Goal: Find specific page/section: Find specific page/section

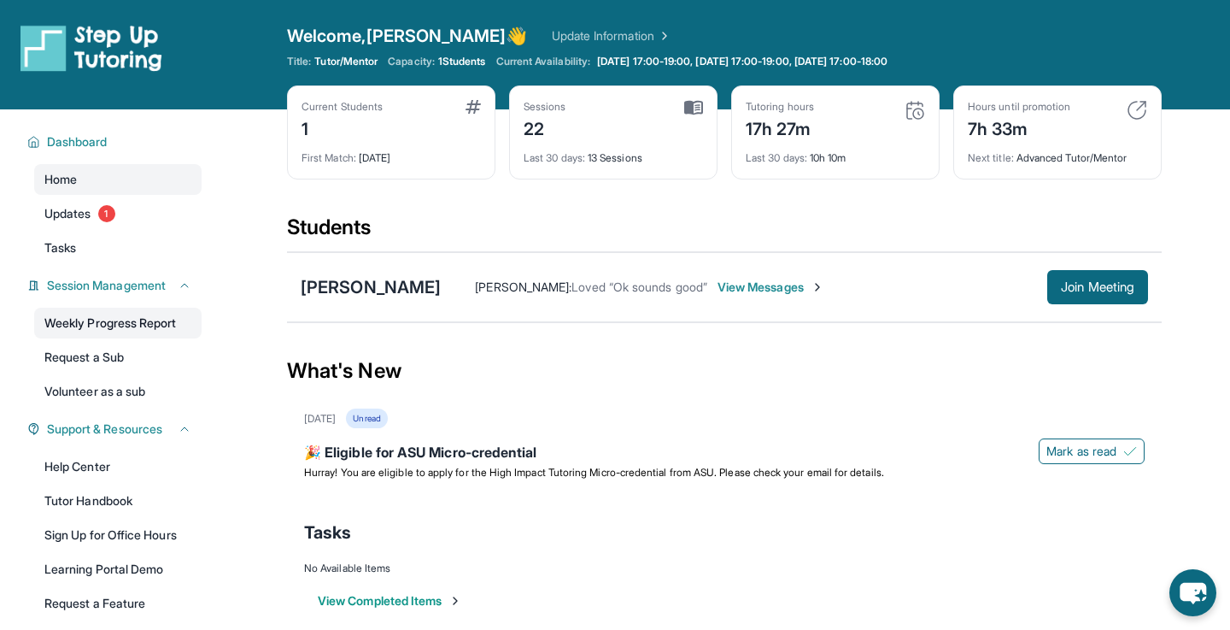
click at [114, 311] on link "Weekly Progress Report" at bounding box center [117, 323] width 167 height 31
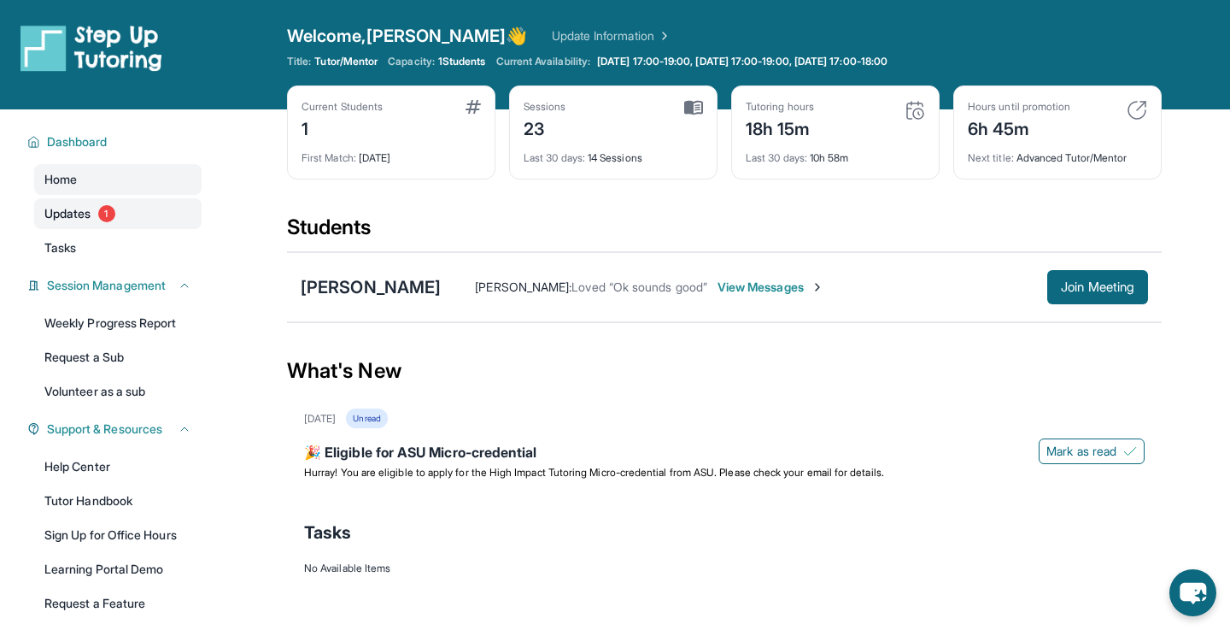
click at [113, 222] on link "Updates 1" at bounding box center [117, 213] width 167 height 31
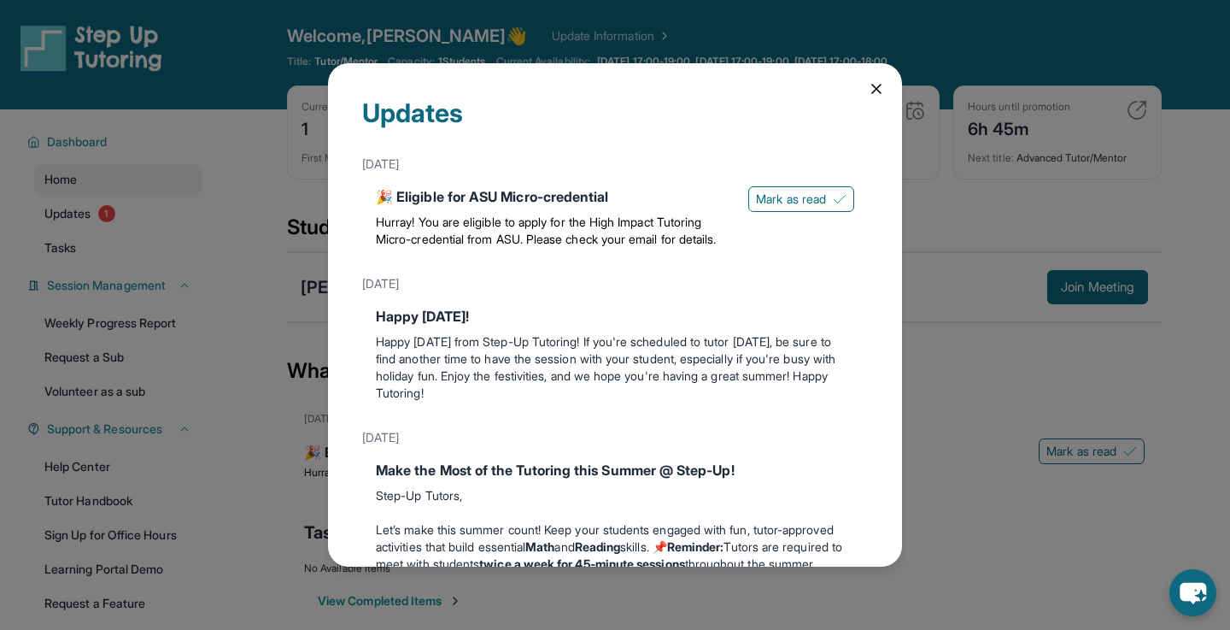
click at [873, 85] on icon at bounding box center [876, 89] width 9 height 9
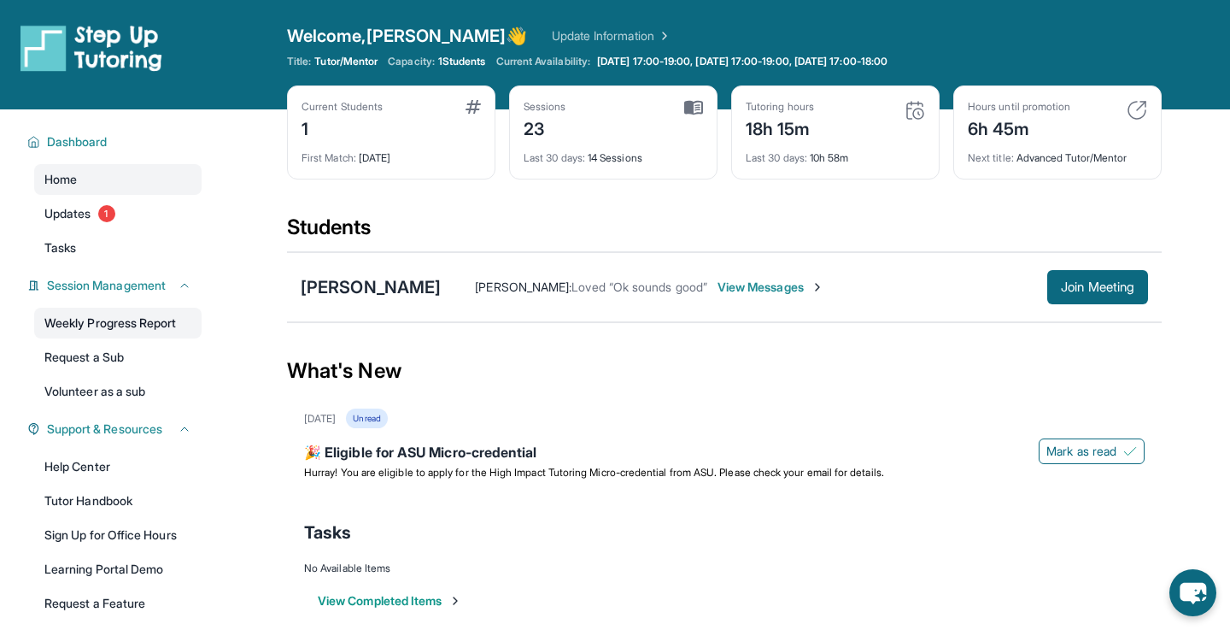
click at [106, 327] on link "Weekly Progress Report" at bounding box center [117, 323] width 167 height 31
